Goal: Information Seeking & Learning: Learn about a topic

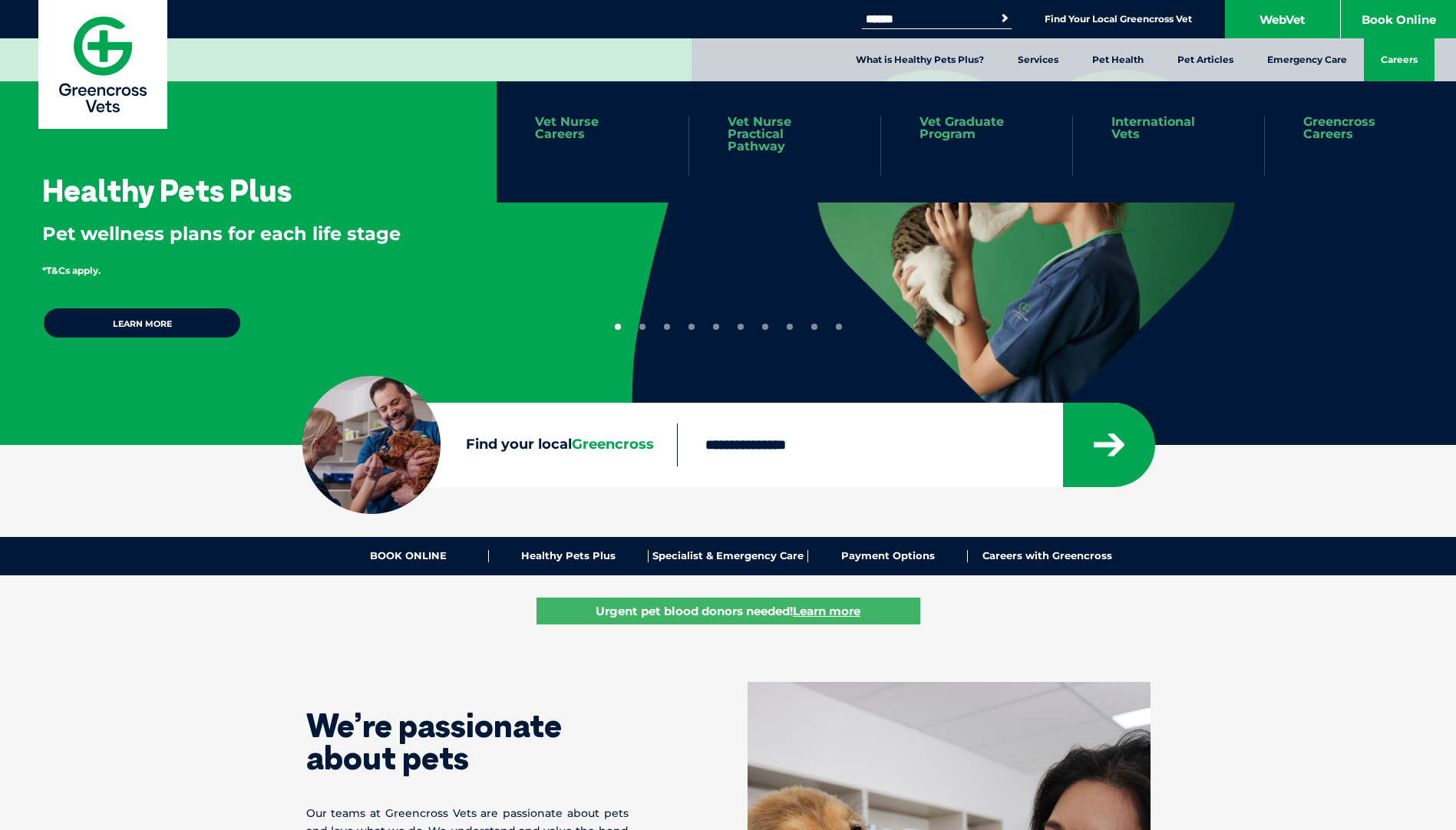
click at [1376, 58] on link "Careers" at bounding box center [1399, 60] width 71 height 43
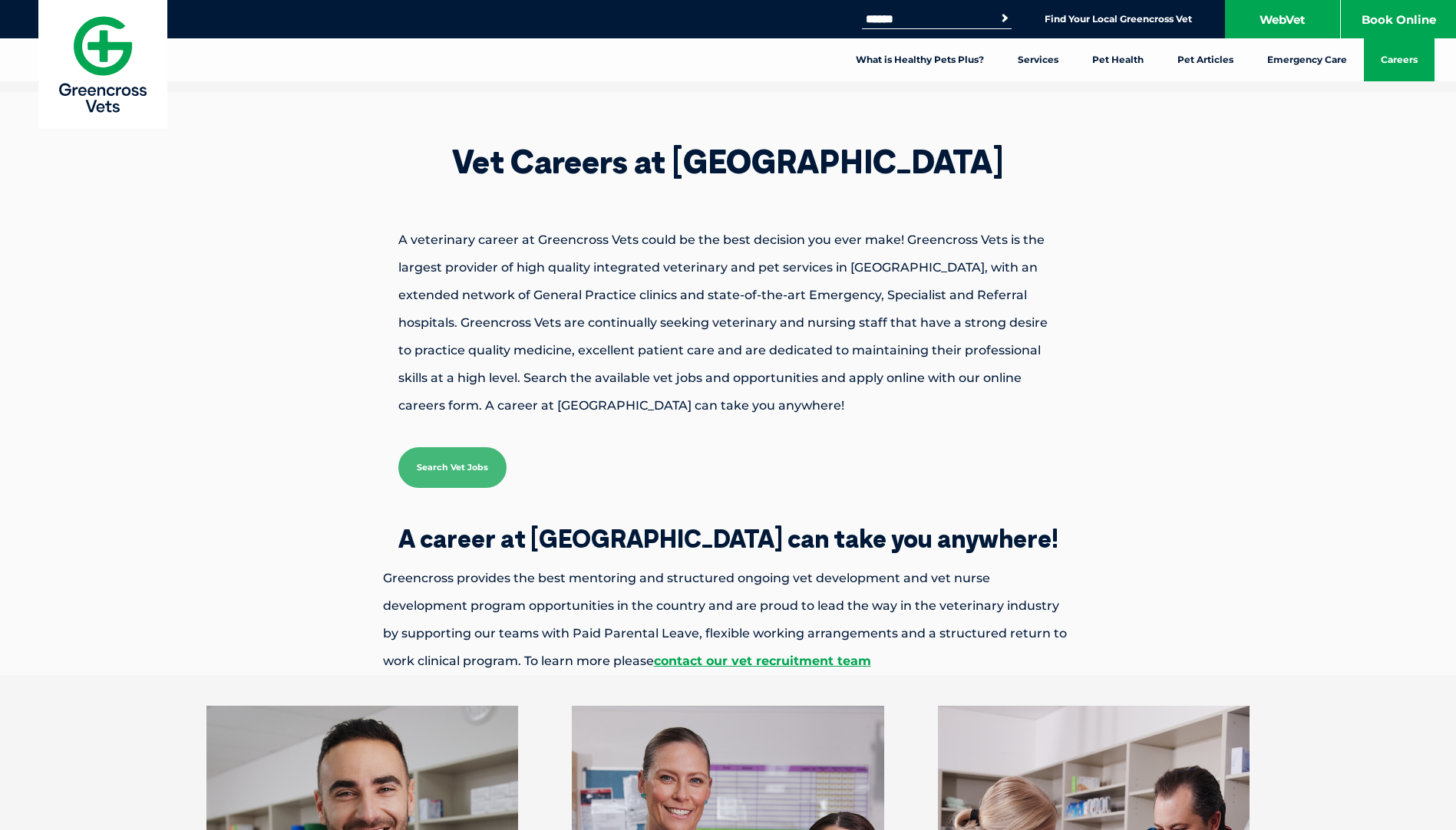
click at [461, 463] on link "Search Vet Jobs" at bounding box center [452, 468] width 108 height 41
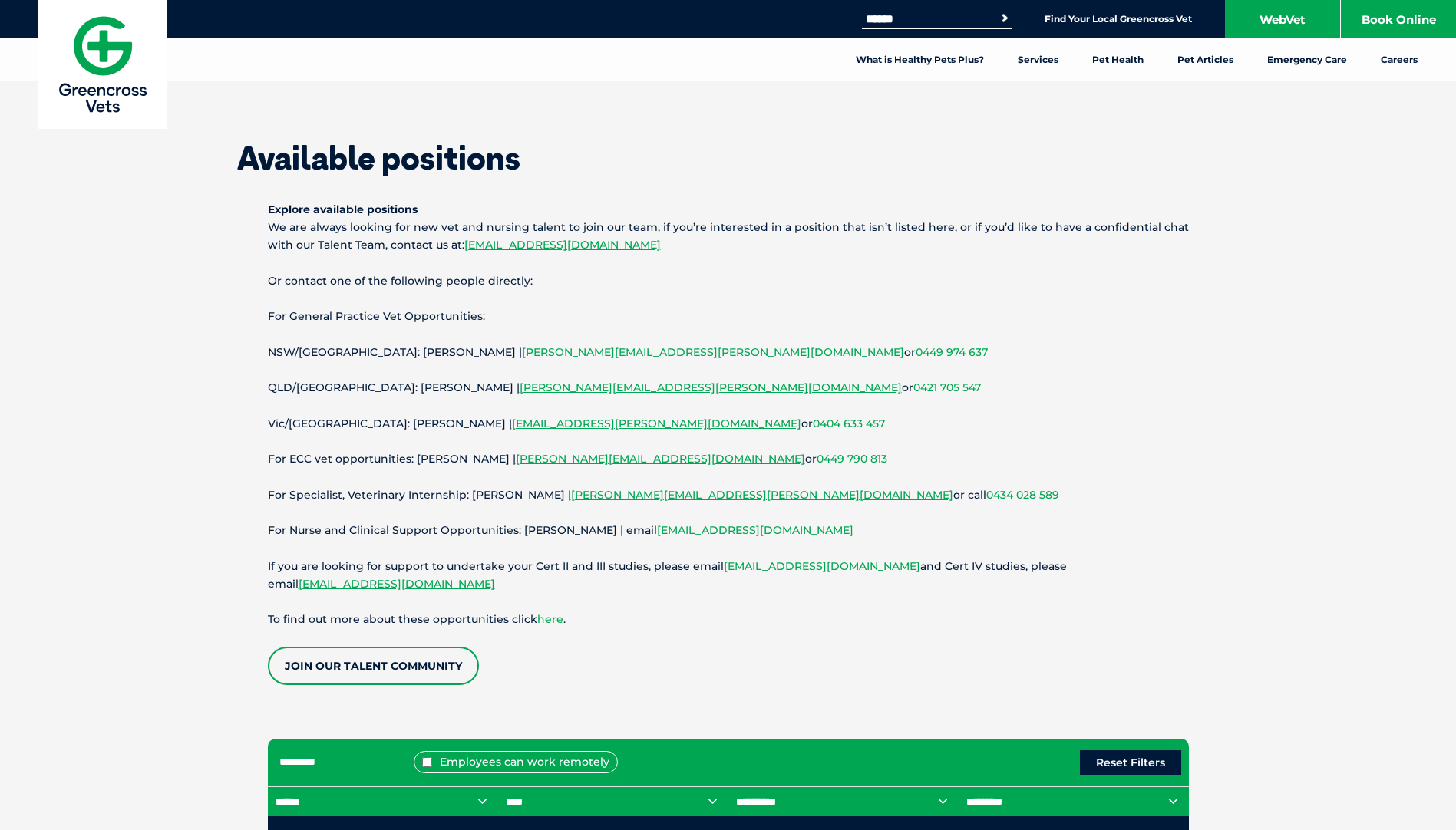
click at [433, 672] on link "Join our Talent Community" at bounding box center [373, 666] width 211 height 38
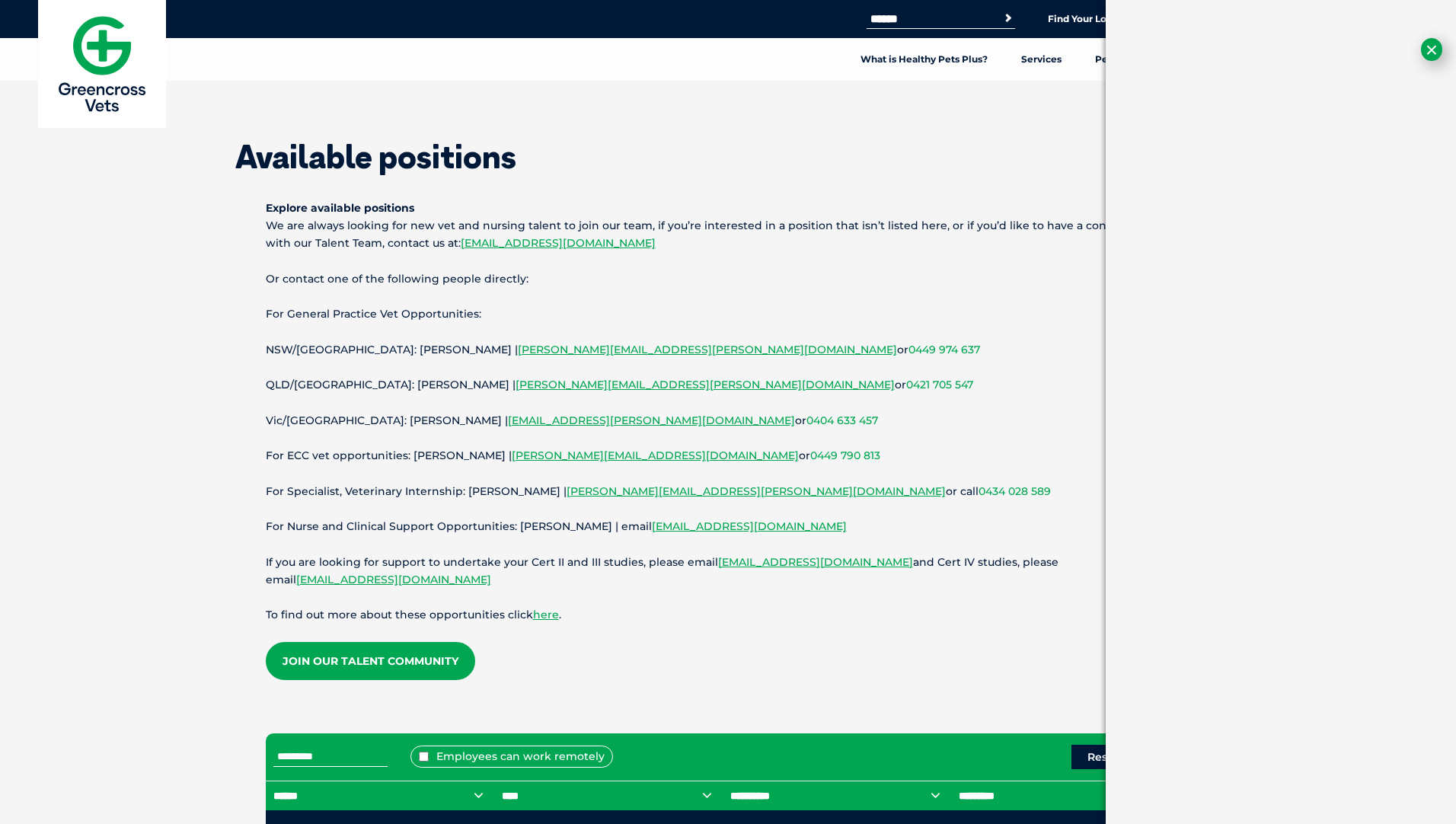
click at [1433, 55] on button "×" at bounding box center [1431, 49] width 21 height 23
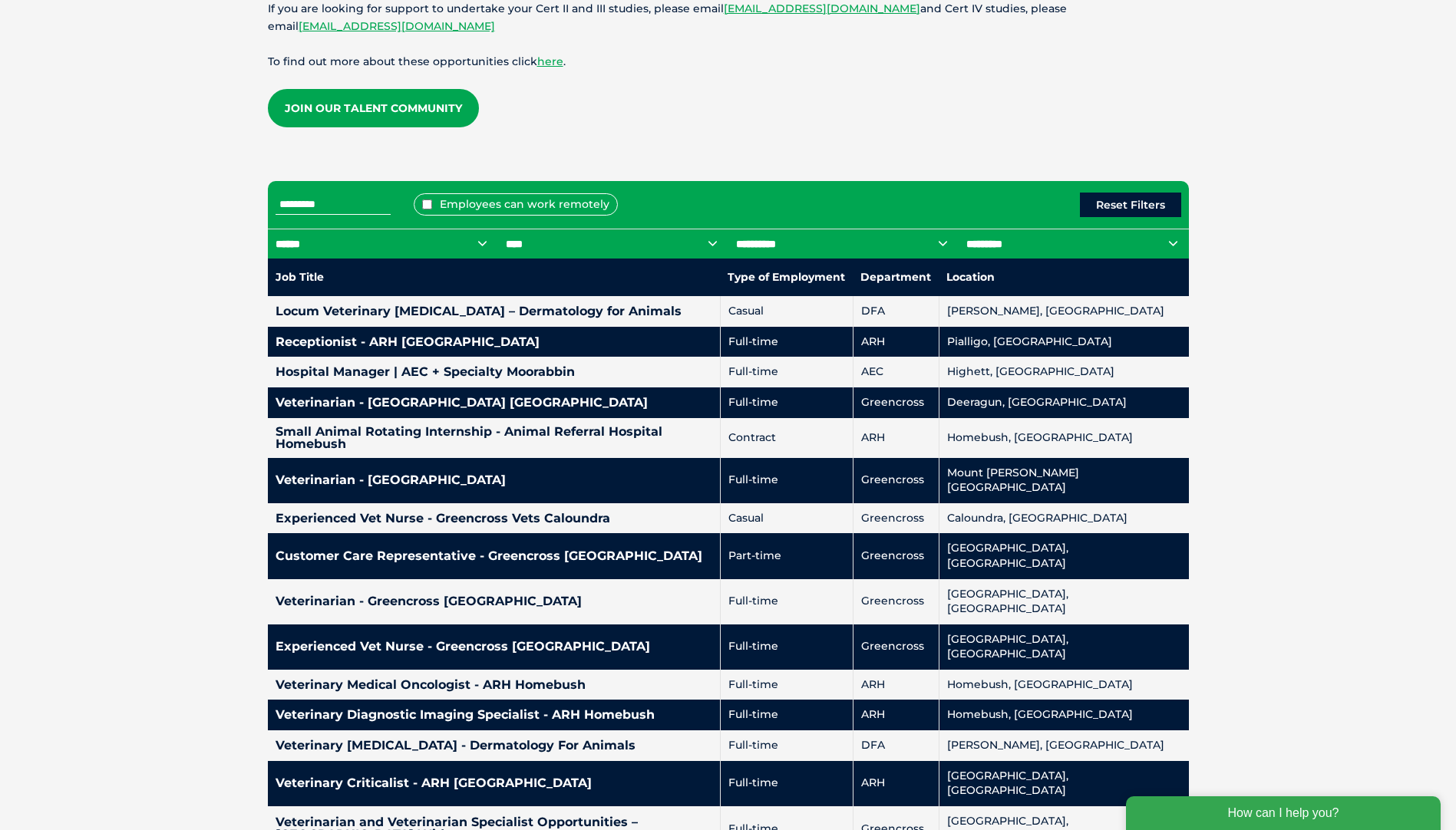
scroll to position [691, 0]
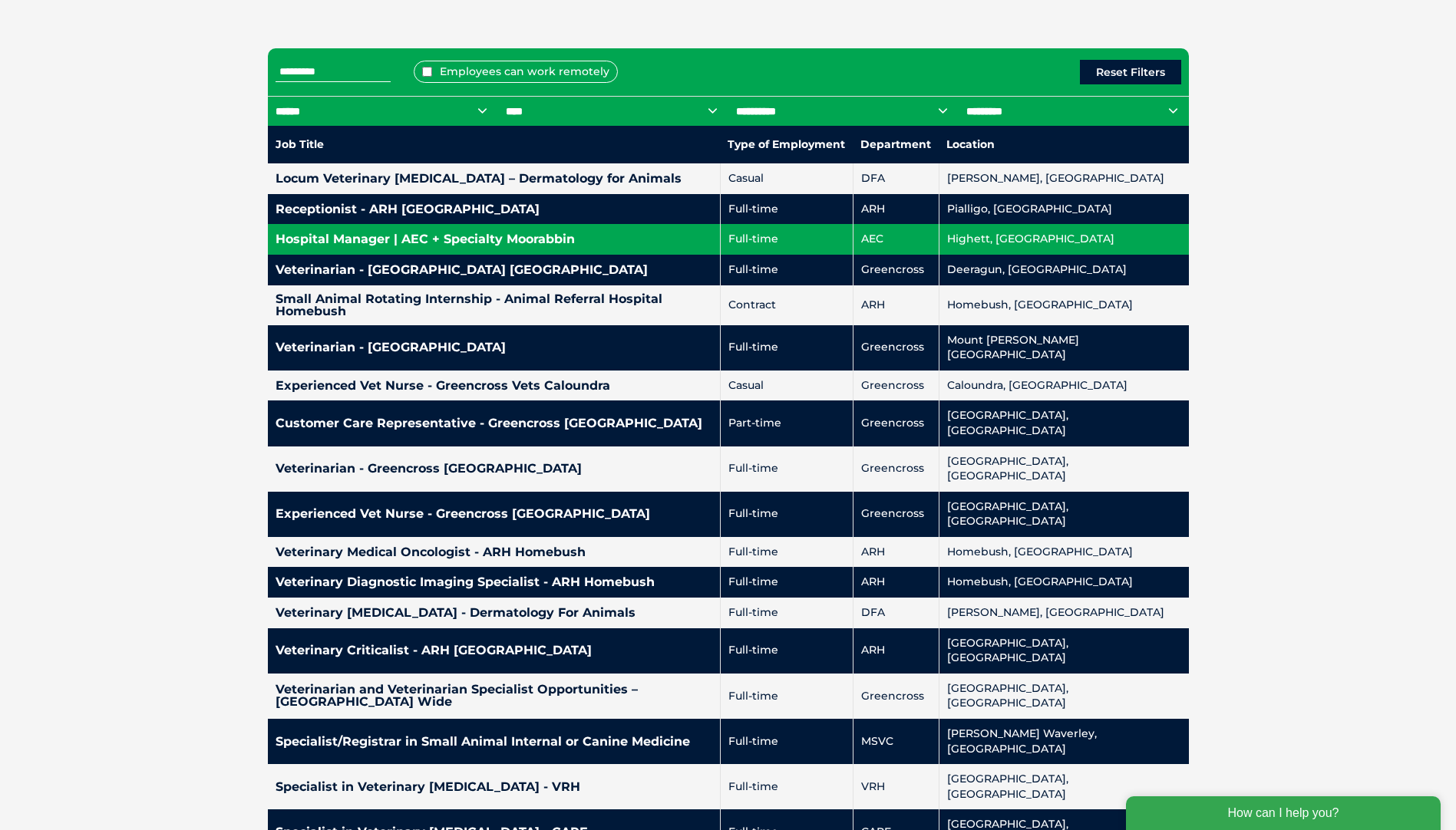
click at [466, 242] on h4 "Hospital Manager | AEC + Specialty Moorabbin" at bounding box center [494, 239] width 436 height 12
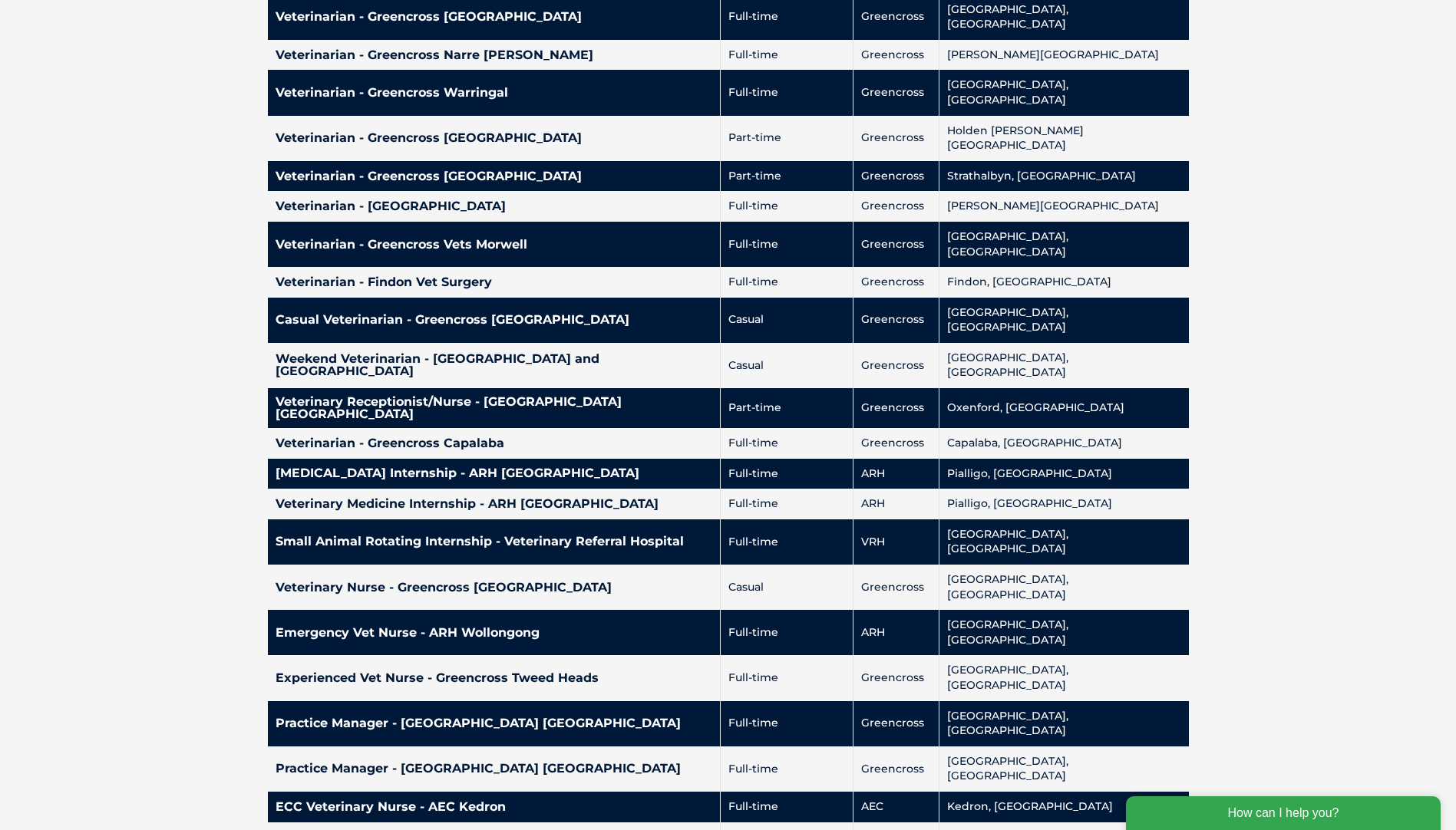
scroll to position [3300, 0]
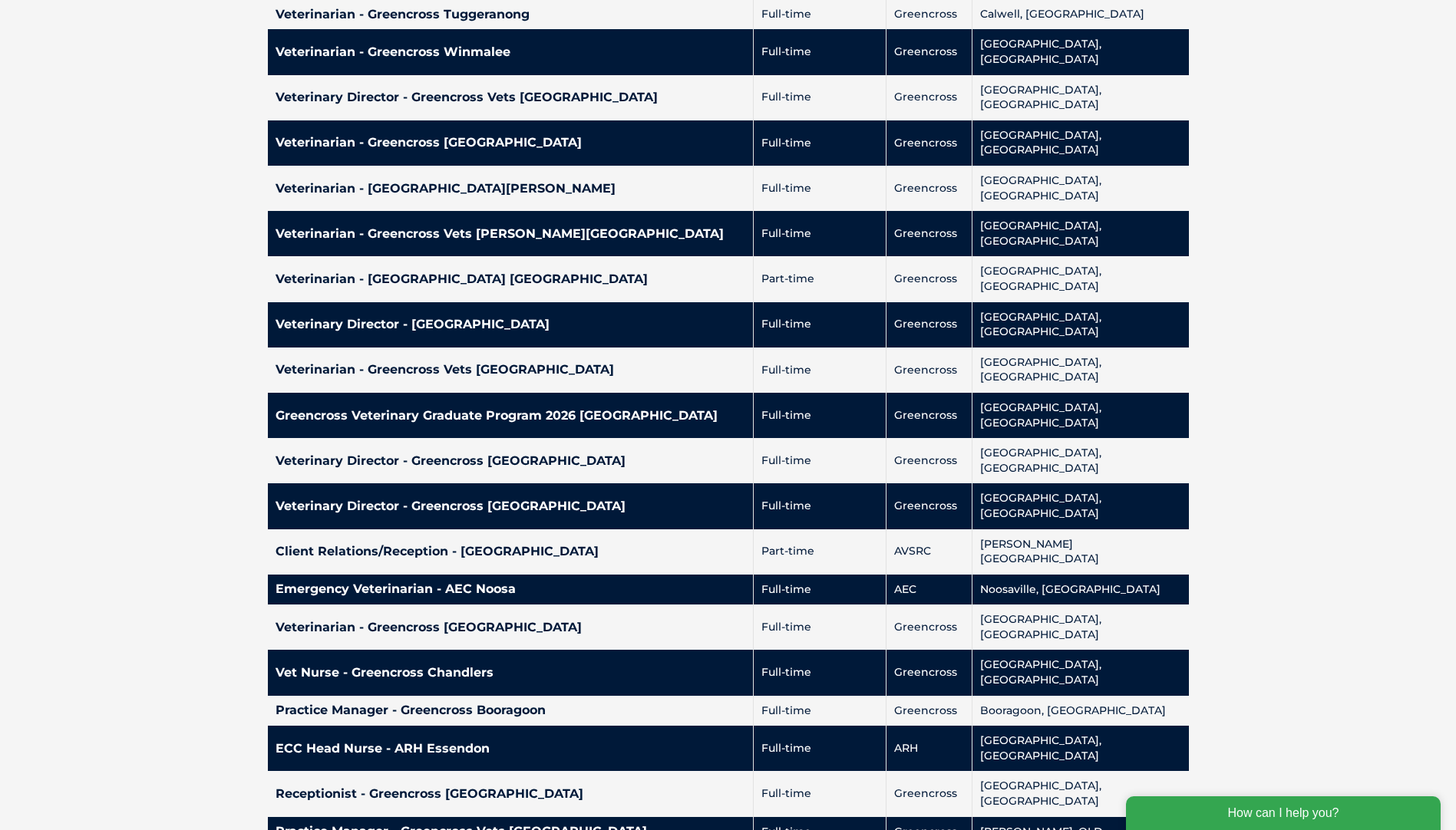
scroll to position [1382, 0]
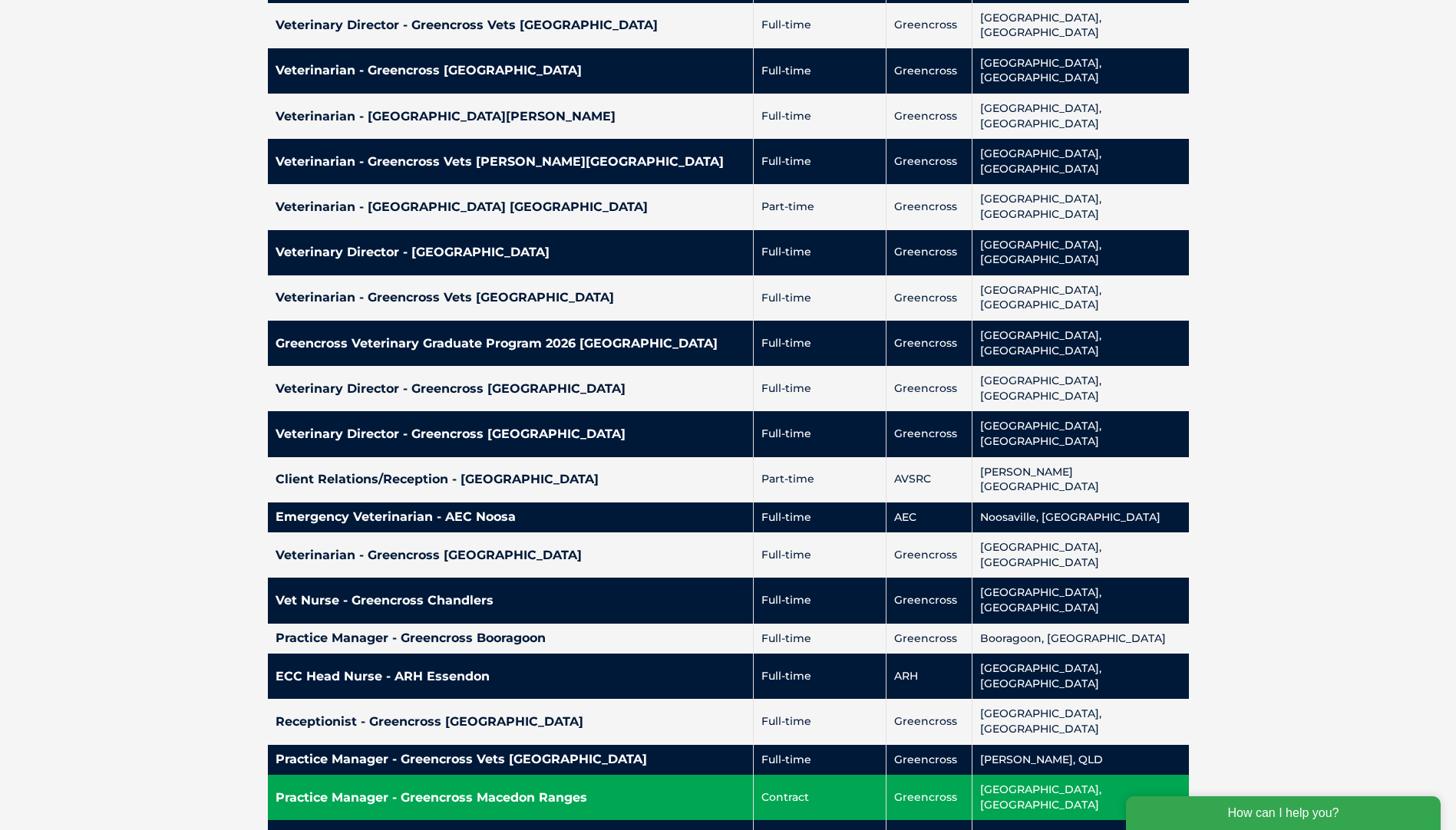
click at [746, 792] on h4 "Practice Manager - Greencross Macedon Ranges" at bounding box center [511, 798] width 471 height 12
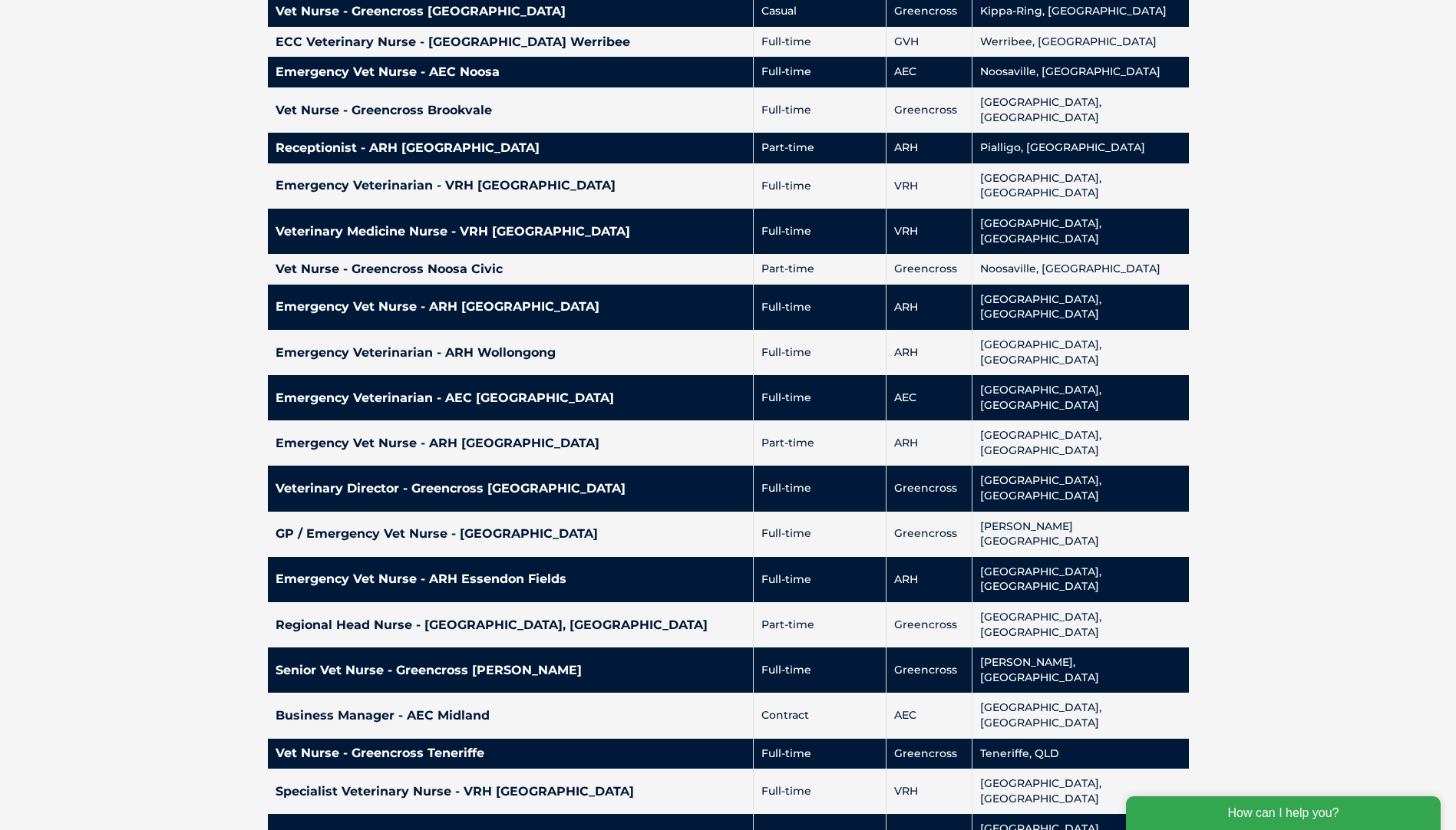
scroll to position [3377, 0]
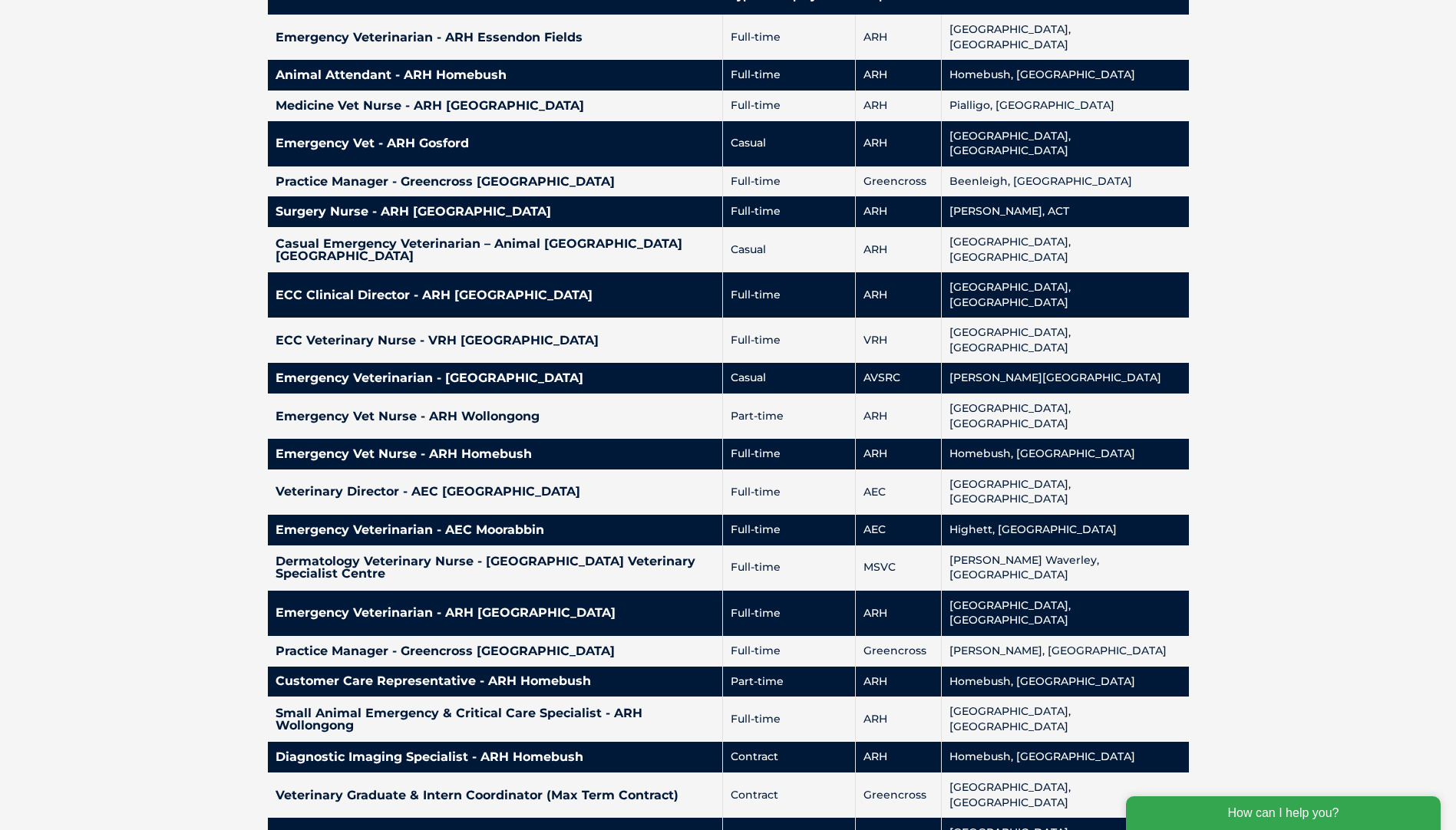
scroll to position [845, 0]
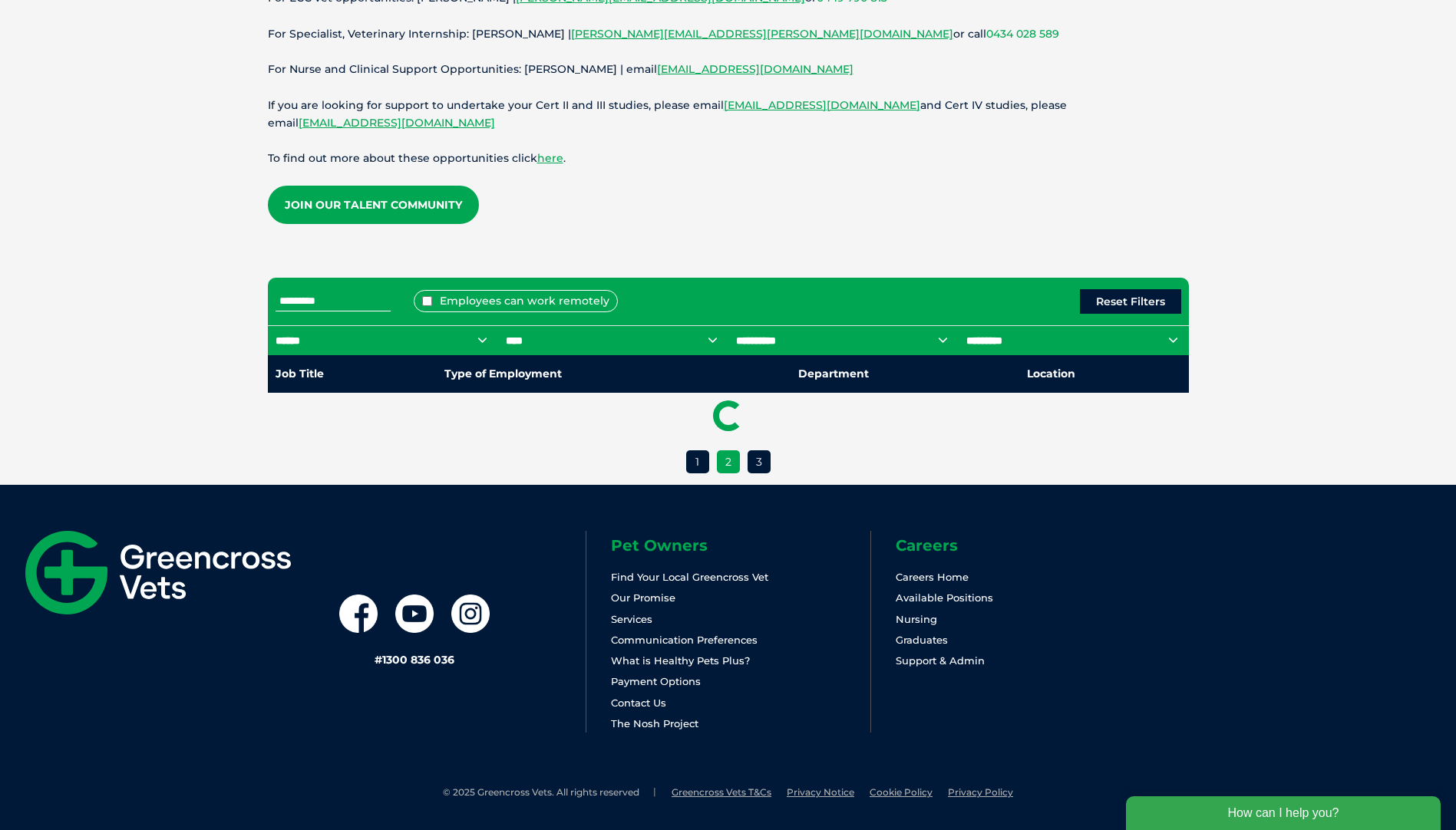
scroll to position [461, 0]
